Goal: Task Accomplishment & Management: Complete application form

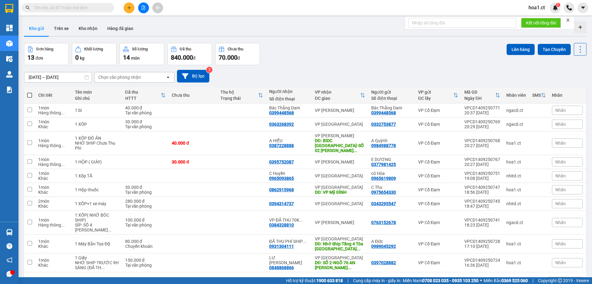
click at [56, 7] on input "text" at bounding box center [70, 7] width 73 height 7
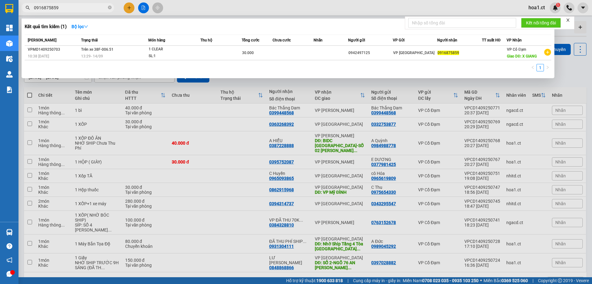
click at [84, 9] on input "0916875859" at bounding box center [70, 7] width 73 height 7
drag, startPoint x: 84, startPoint y: 9, endPoint x: 10, endPoint y: 6, distance: 74.7
click at [10, 6] on section "Kết quả tìm kiếm ( 1 ) Bộ lọc Mã ĐH Trạng thái Món hàng Thu hộ Tổng cước Chưa c…" at bounding box center [296, 142] width 592 height 284
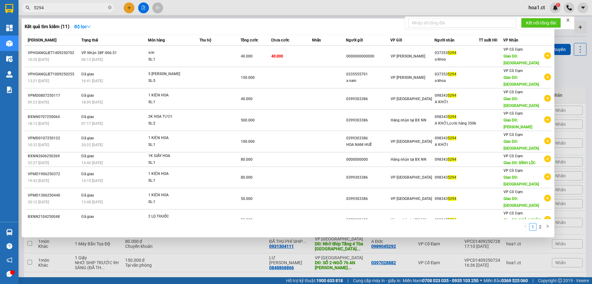
type input "5294"
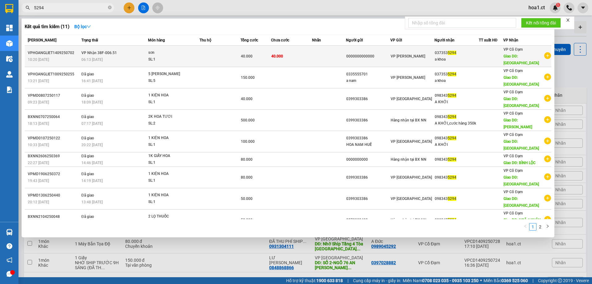
click at [316, 50] on td at bounding box center [329, 56] width 34 height 21
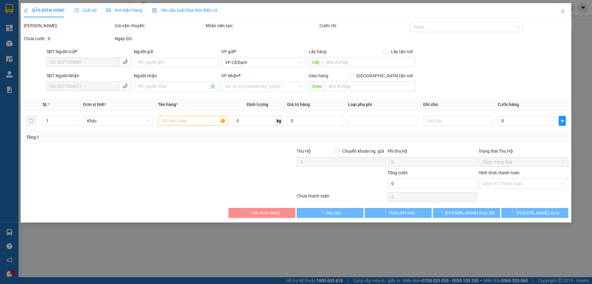
type input "0000000000000"
type input "0373535294"
type input "a khoa"
type input "xuân mỹ"
type input "40.000"
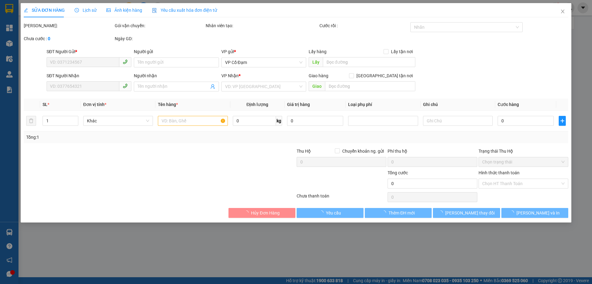
type input "40.000"
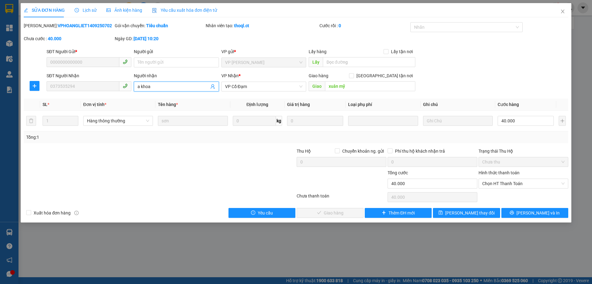
click at [158, 85] on input "a khoa" at bounding box center [173, 86] width 71 height 7
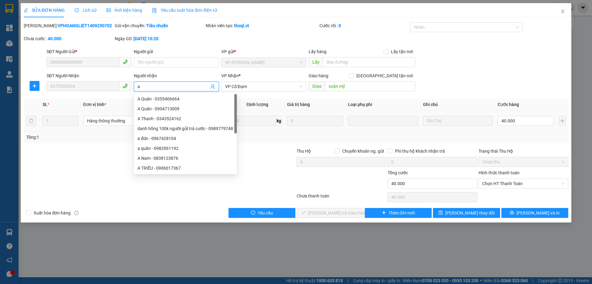
type input "a"
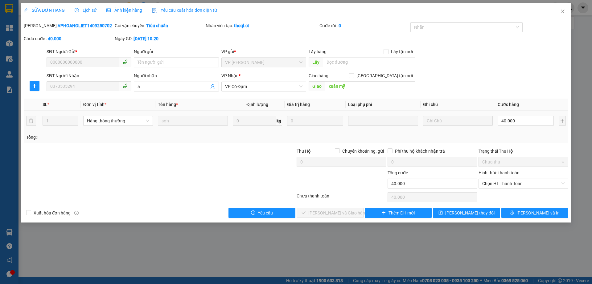
click at [358, 117] on tr "1 Hàng thông thường sơn 0 kg 0 40.000" at bounding box center [296, 120] width 545 height 21
click at [562, 11] on icon "close" at bounding box center [562, 12] width 3 height 4
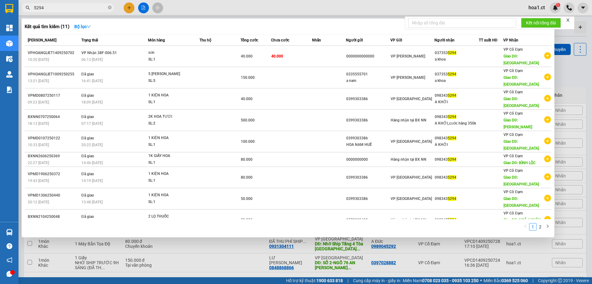
click at [74, 8] on input "5294" at bounding box center [70, 7] width 73 height 7
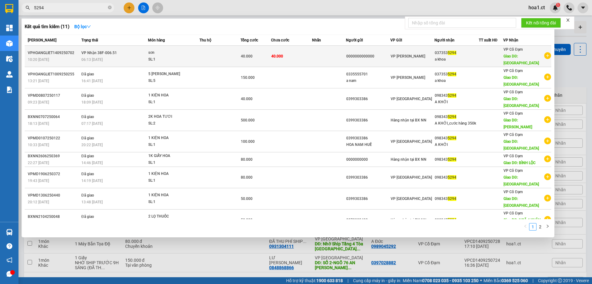
click at [204, 52] on td at bounding box center [220, 56] width 41 height 21
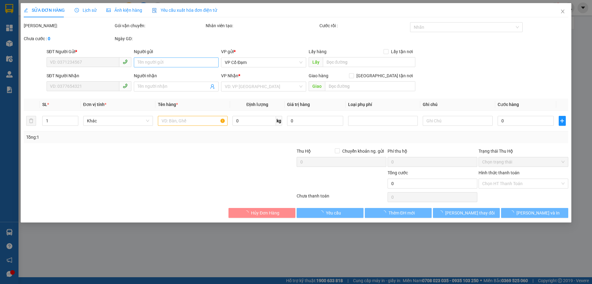
type input "0000000000000"
type input "0373535294"
type input "a khoa"
type input "xuân mỹ"
type input "40.000"
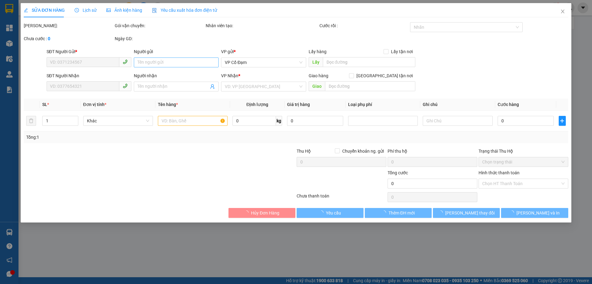
type input "40.000"
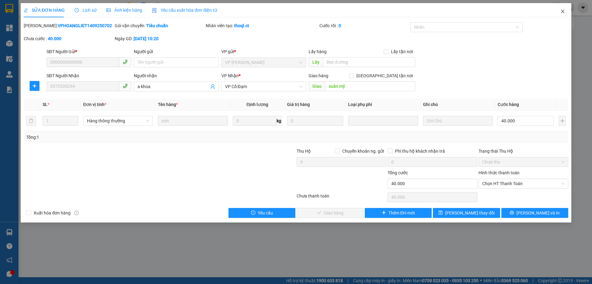
click at [561, 11] on icon "close" at bounding box center [563, 11] width 5 height 5
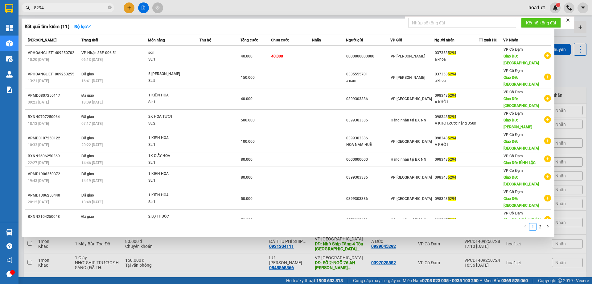
click at [66, 9] on input "5294" at bounding box center [70, 7] width 73 height 7
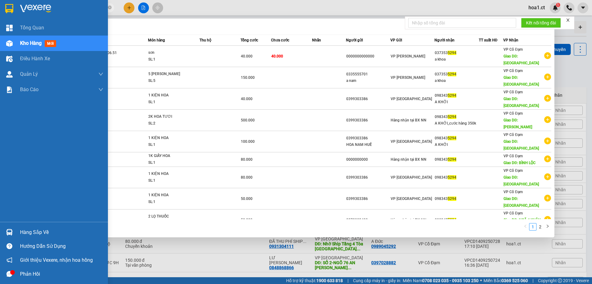
drag, startPoint x: 56, startPoint y: 7, endPoint x: 14, endPoint y: 5, distance: 41.7
click at [14, 5] on section "Kết quả tìm kiếm ( 11 ) Bộ lọc Mã ĐH Trạng thái Món hàng Thu hộ Tổng cước Chưa …" at bounding box center [296, 142] width 592 height 284
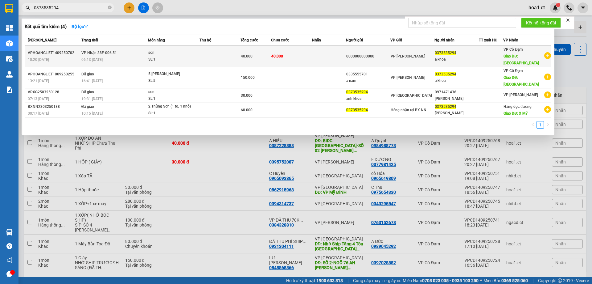
type input "0373535294"
click at [215, 56] on td at bounding box center [220, 56] width 41 height 21
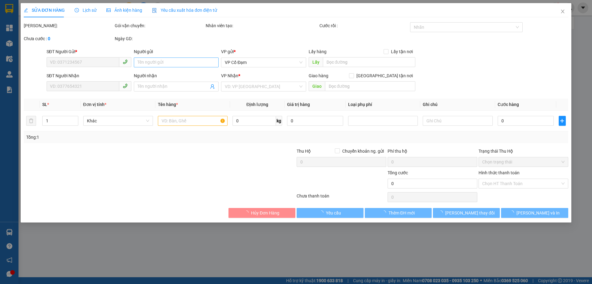
type input "0000000000000"
type input "0373535294"
type input "a khoa"
type input "xuân mỹ"
type input "40.000"
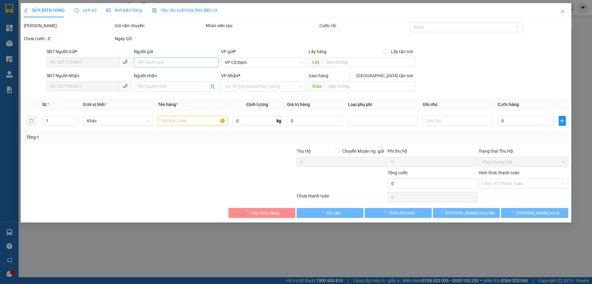
type input "40.000"
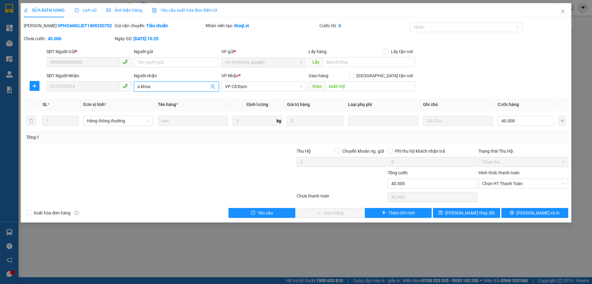
click at [164, 88] on input "a khoa" at bounding box center [173, 86] width 71 height 7
type input "a khoa - KHÁCH TỰ VÀO LẤY"
click at [474, 212] on span "[PERSON_NAME] thay đổi" at bounding box center [470, 212] width 49 height 7
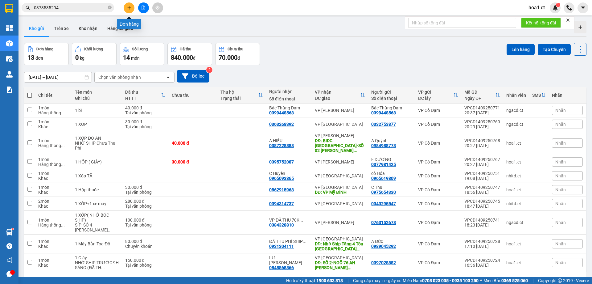
click at [127, 9] on button at bounding box center [129, 7] width 11 height 11
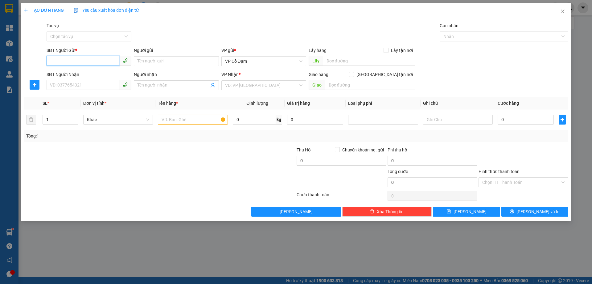
paste input "0962943477"
type input "0962943477"
paste input "0962943477"
type input "0962943477"
drag, startPoint x: 76, startPoint y: 85, endPoint x: 31, endPoint y: 86, distance: 45.7
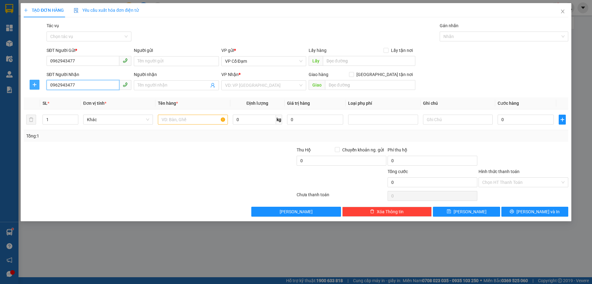
click at [31, 86] on div "SĐT Người Nhận 0962943477 0962943477 Người nhận Tên người nhận VP Nhận * VD: VP…" at bounding box center [296, 82] width 546 height 22
paste input "0387524813"
click at [261, 62] on span "VP Cổ Đạm" at bounding box center [263, 60] width 77 height 9
type input "0387524813"
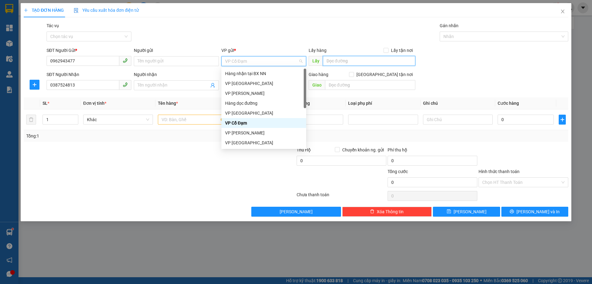
click at [348, 61] on input "text" at bounding box center [369, 61] width 93 height 10
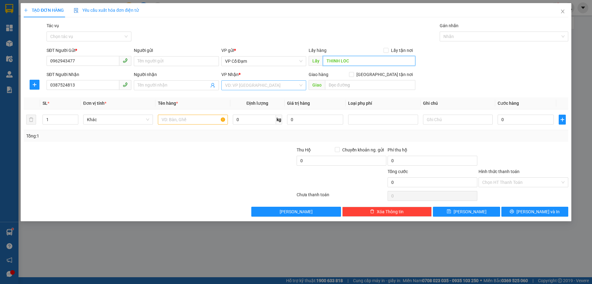
type input "THINH LOC"
click at [254, 86] on input "search" at bounding box center [261, 85] width 73 height 9
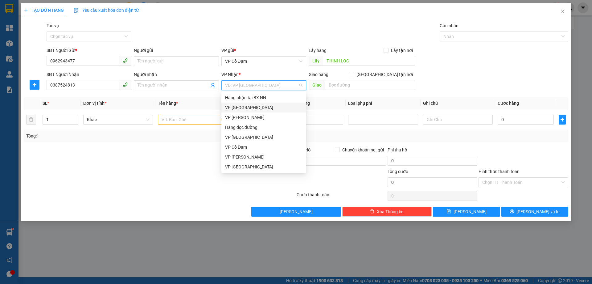
click at [239, 108] on div "VP [GEOGRAPHIC_DATA]" at bounding box center [263, 107] width 77 height 7
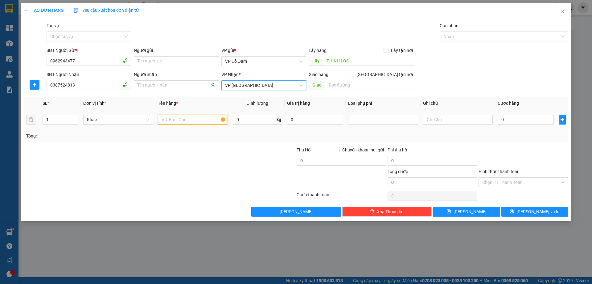
click at [190, 123] on input "text" at bounding box center [193, 119] width 70 height 10
type input "1"
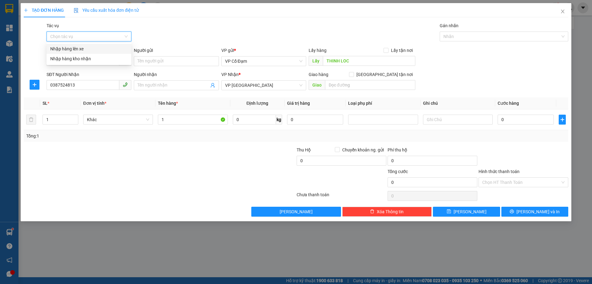
click at [79, 36] on input "Tác vụ" at bounding box center [86, 36] width 73 height 9
click at [65, 49] on div "Nhập hàng lên xe" at bounding box center [88, 48] width 77 height 7
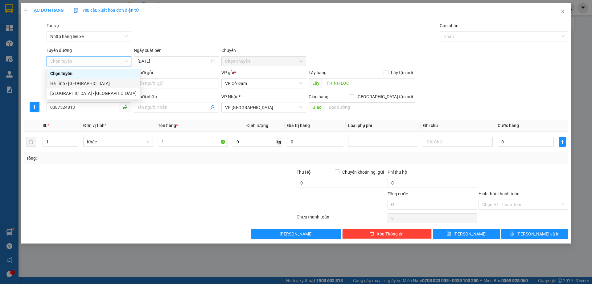
click at [78, 83] on div "Hà Tĩnh - [GEOGRAPHIC_DATA]" at bounding box center [93, 83] width 86 height 7
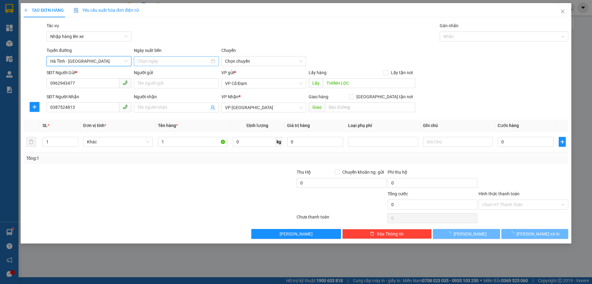
type input "[DATE]"
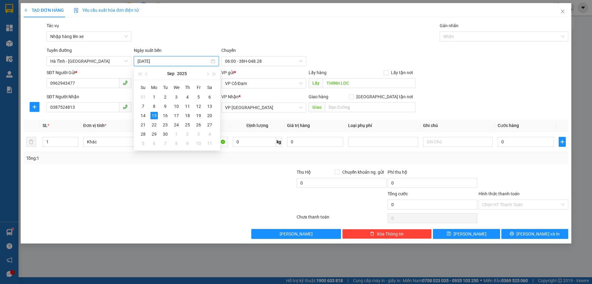
click at [171, 63] on input "[DATE]" at bounding box center [174, 61] width 72 height 7
click at [248, 60] on span "06:00 - 38H-048.28" at bounding box center [263, 60] width 77 height 9
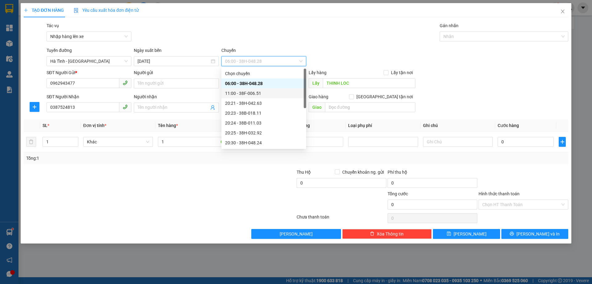
click at [247, 92] on div "11:00 - 38F-006.51" at bounding box center [263, 93] width 77 height 7
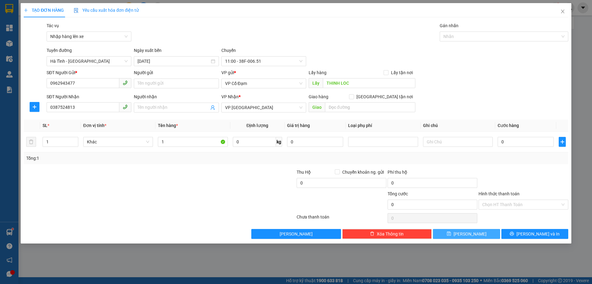
click at [478, 235] on button "[PERSON_NAME]" at bounding box center [466, 234] width 67 height 10
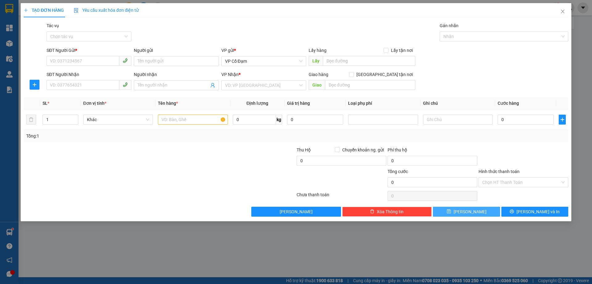
click at [471, 209] on span "[PERSON_NAME]" at bounding box center [470, 211] width 33 height 7
